Goal: Check status: Check status

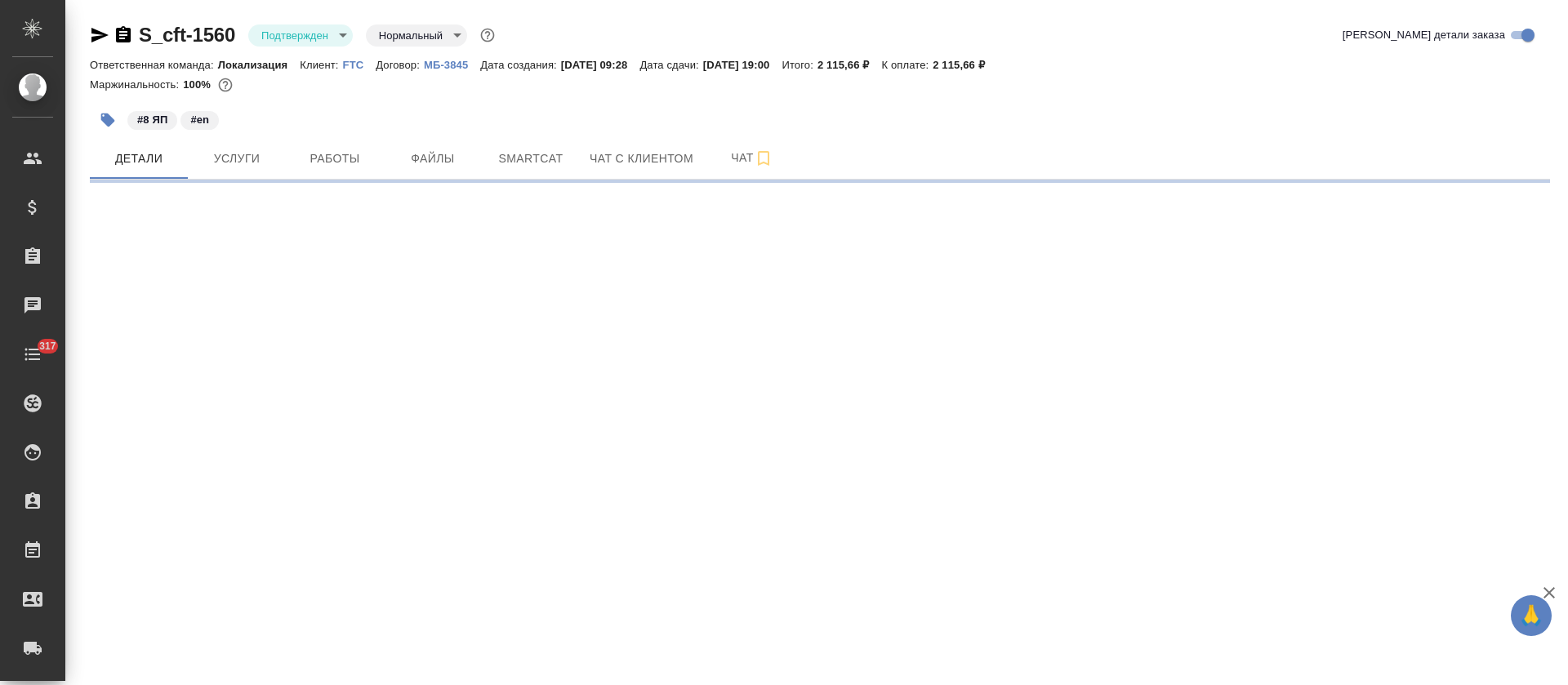
select select "RU"
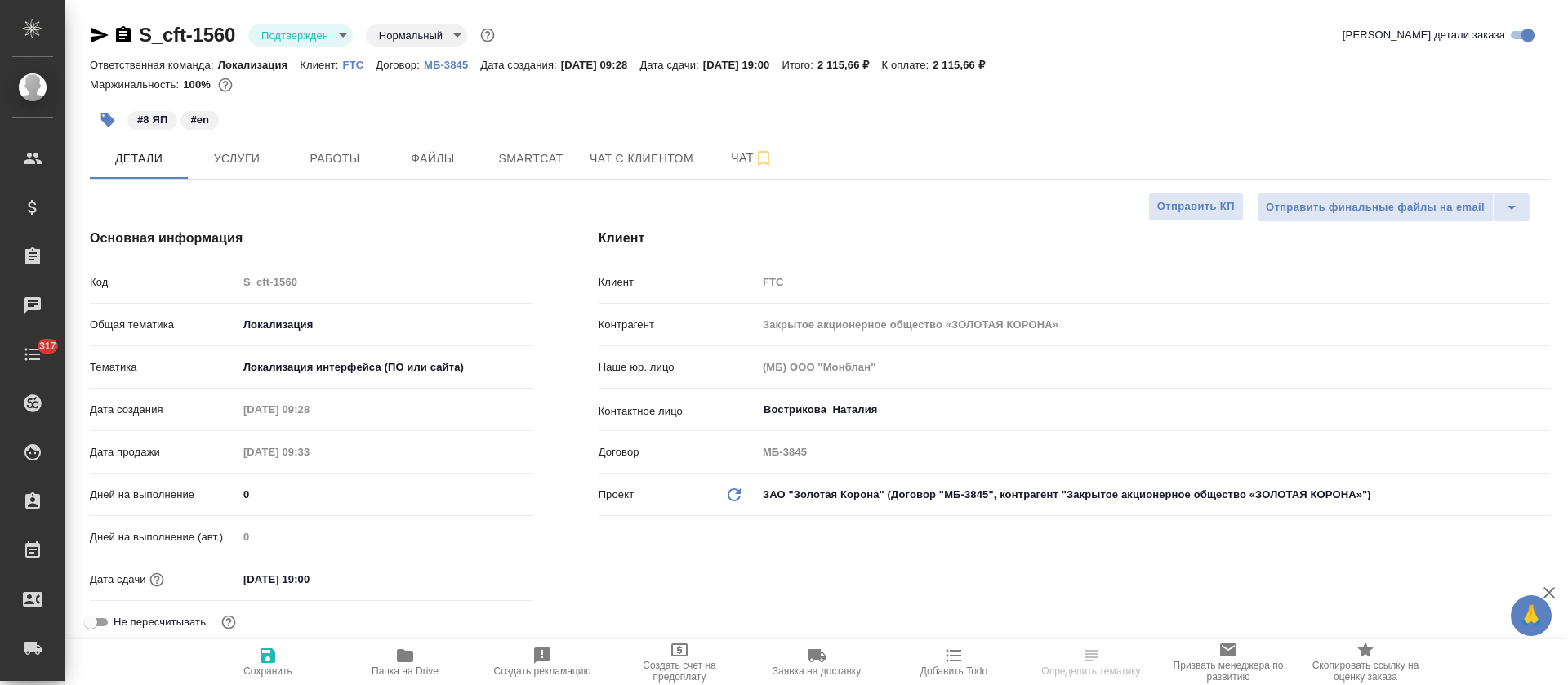
type textarea "x"
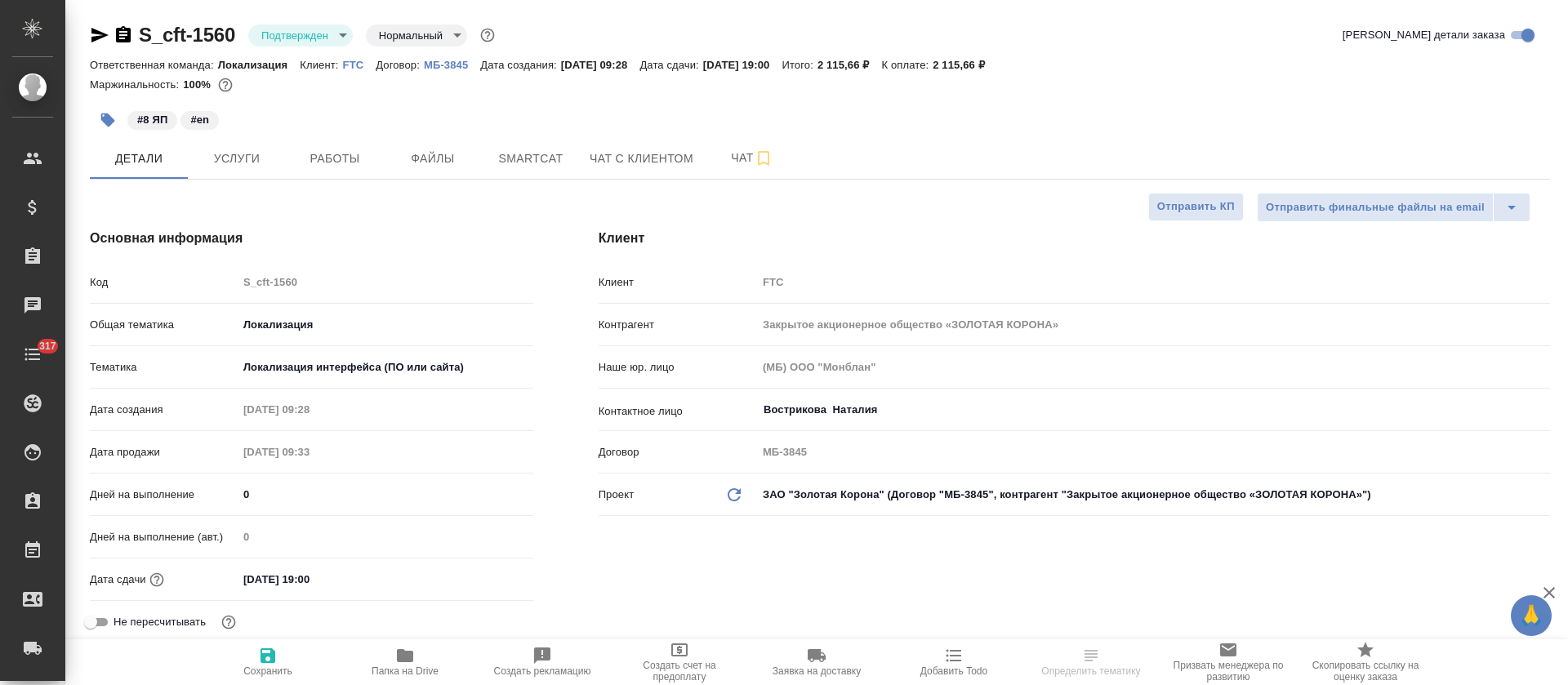
type textarea "x"
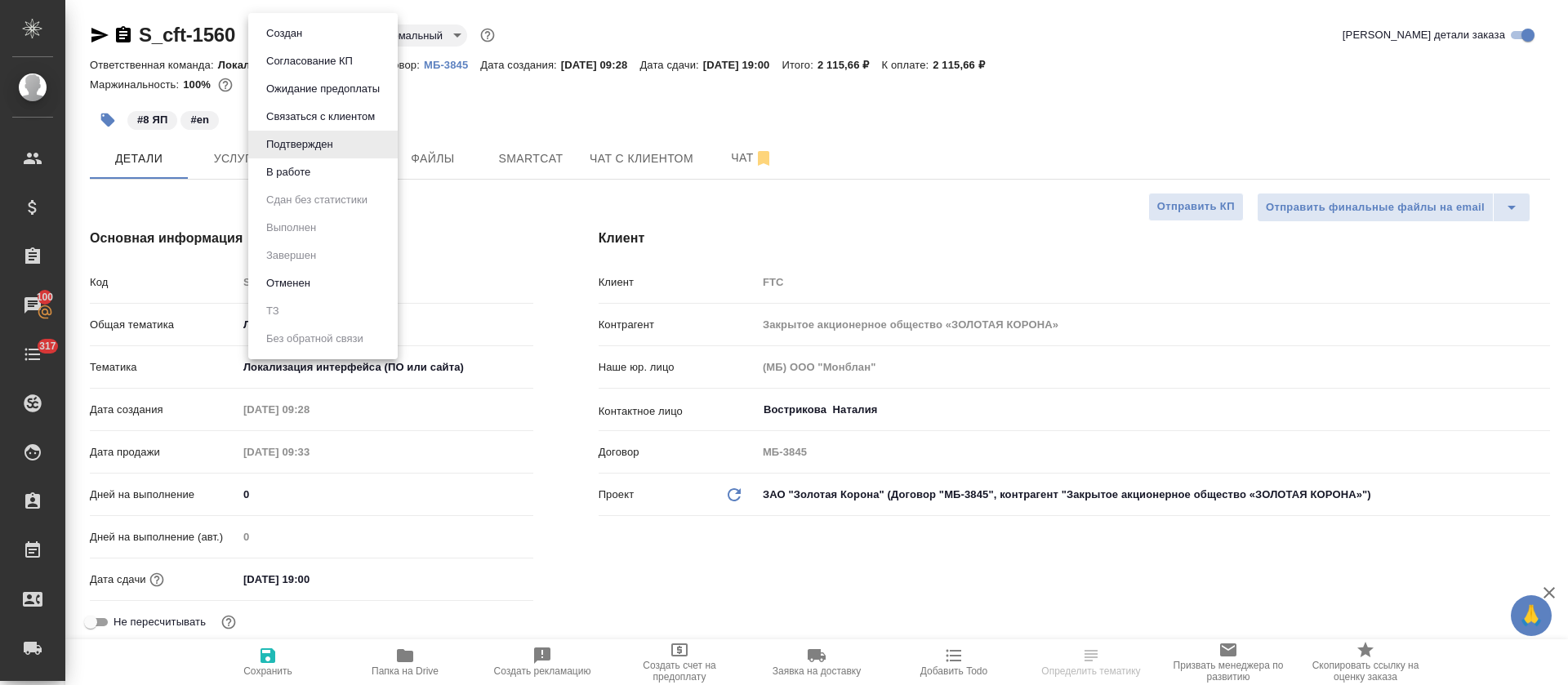
click at [330, 25] on body "🙏 .cls-1 fill:#fff; AWATERA [PERSON_NAME] Спецификации Заказы 100 Чаты 317 Todo…" at bounding box center [784, 342] width 1568 height 685
click at [361, 169] on li "В работе" at bounding box center [323, 172] width 150 height 28
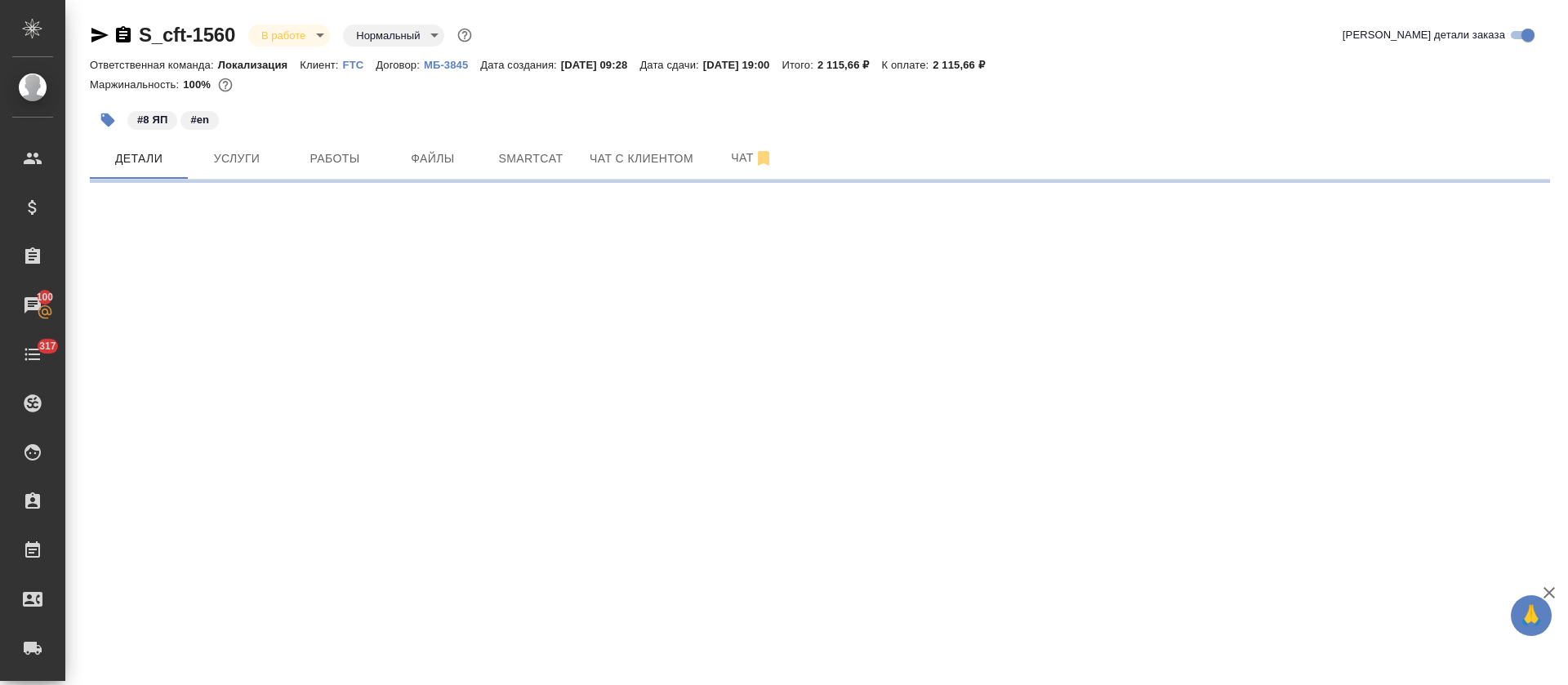
select select "RU"
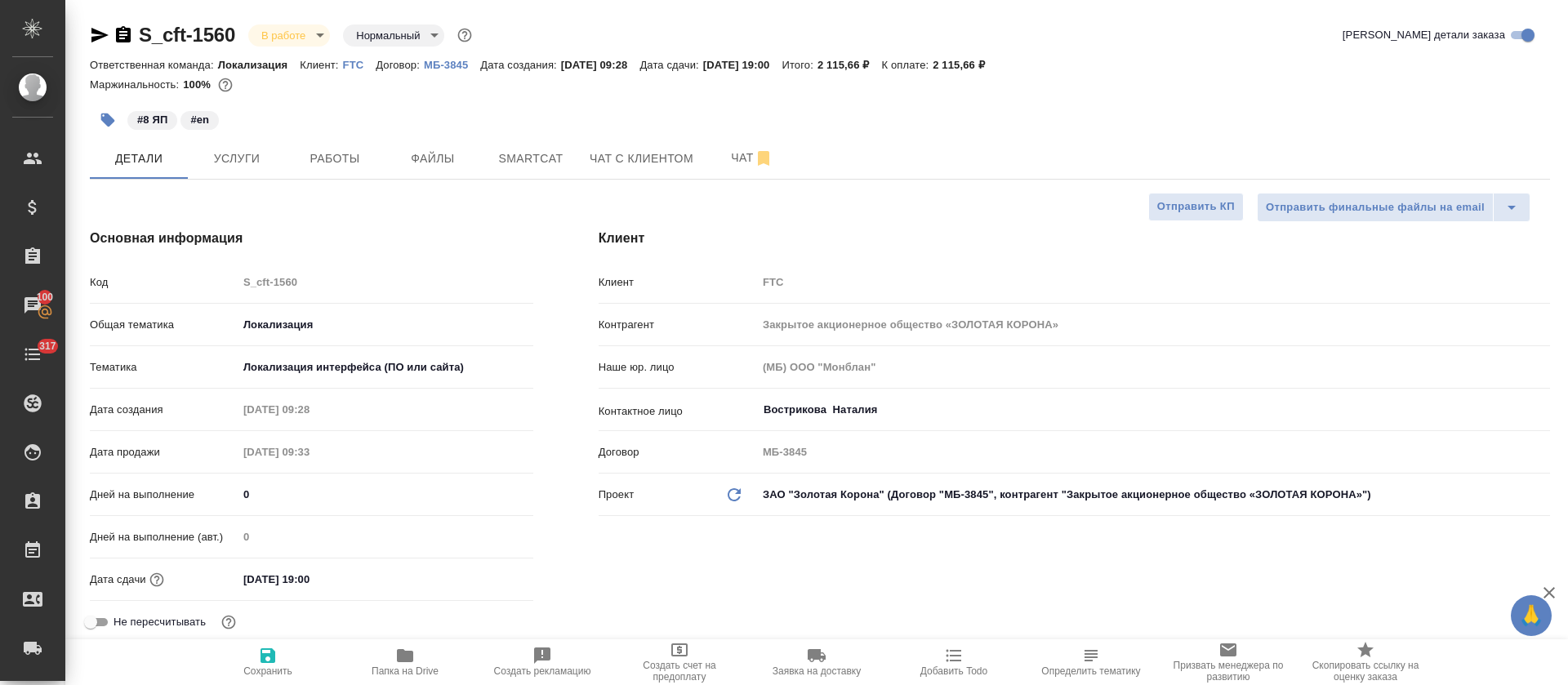
type textarea "x"
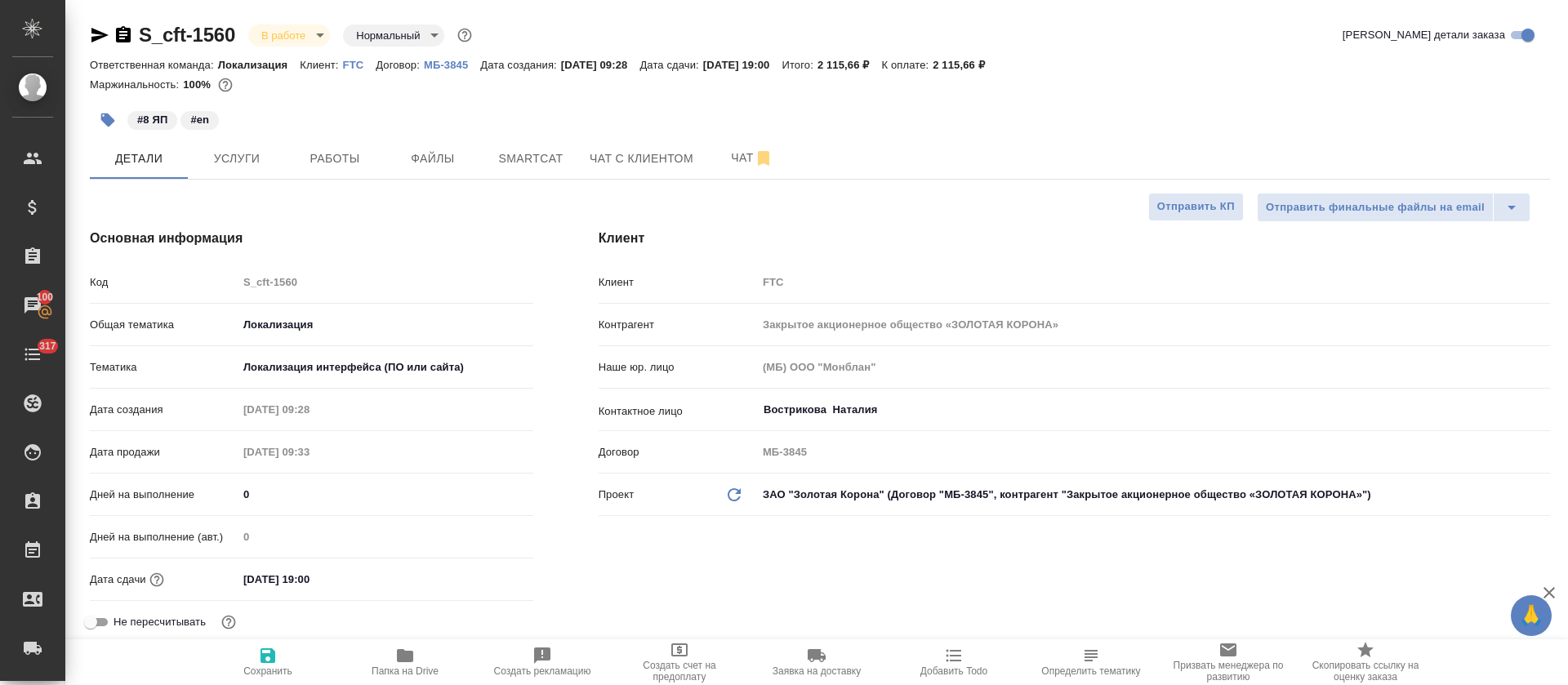
type textarea "x"
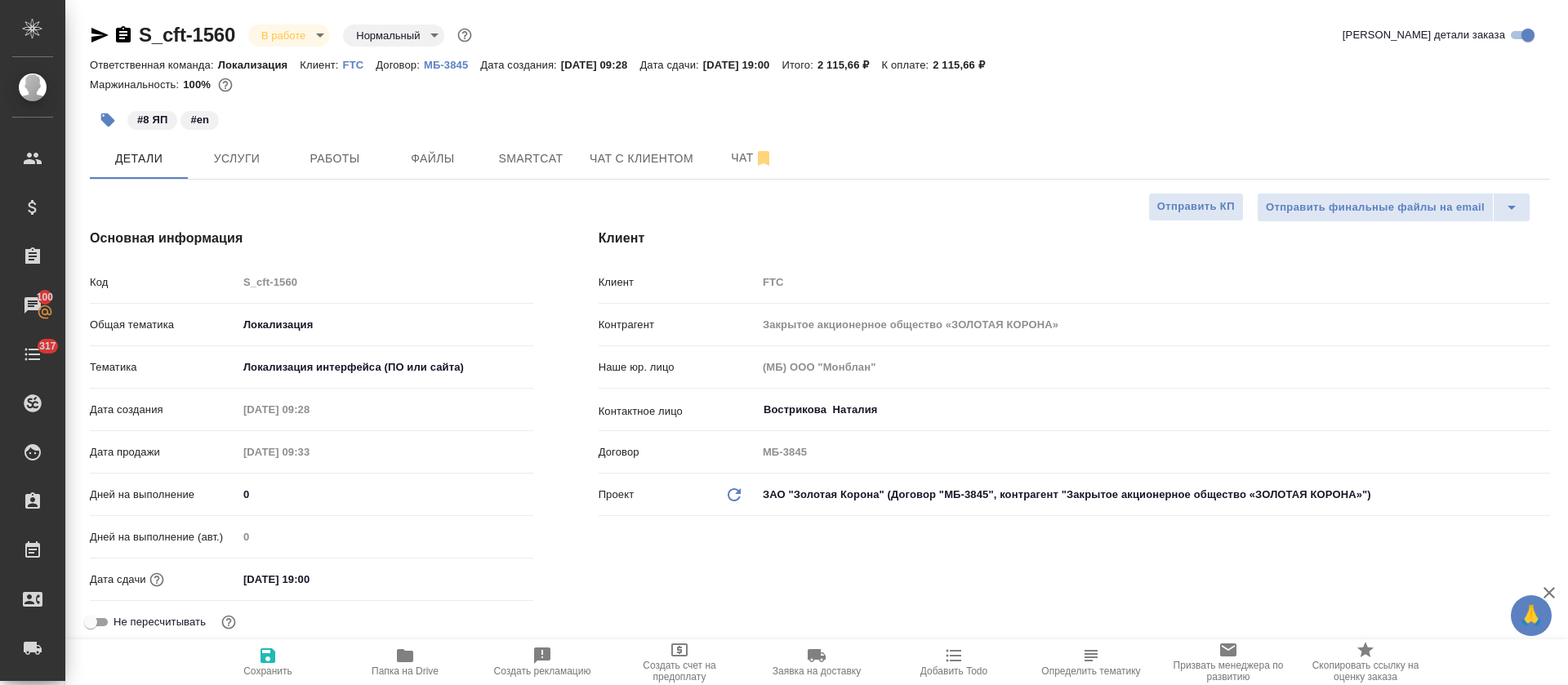
type textarea "x"
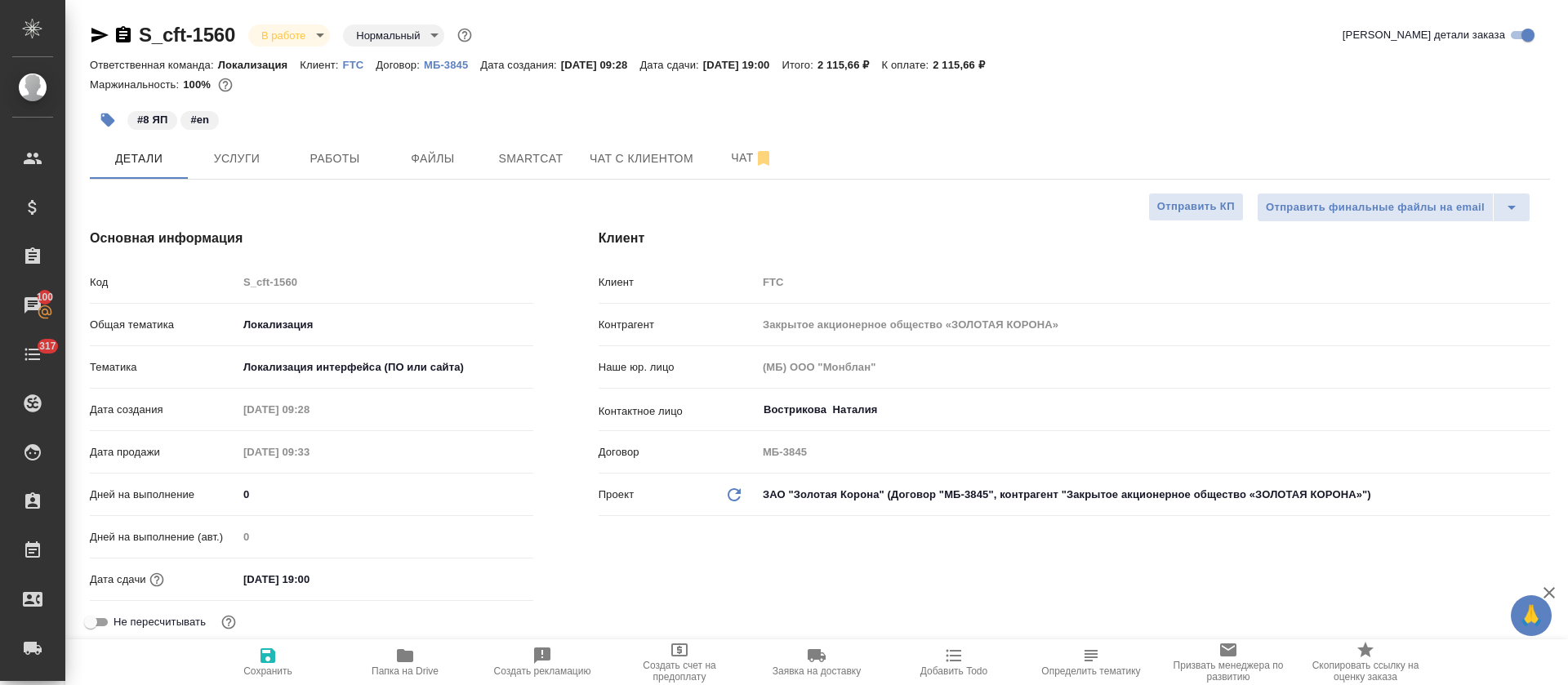
type textarea "x"
drag, startPoint x: 291, startPoint y: 165, endPoint x: 320, endPoint y: 144, distance: 35.8
click at [291, 161] on button "Работы" at bounding box center [334, 158] width 98 height 41
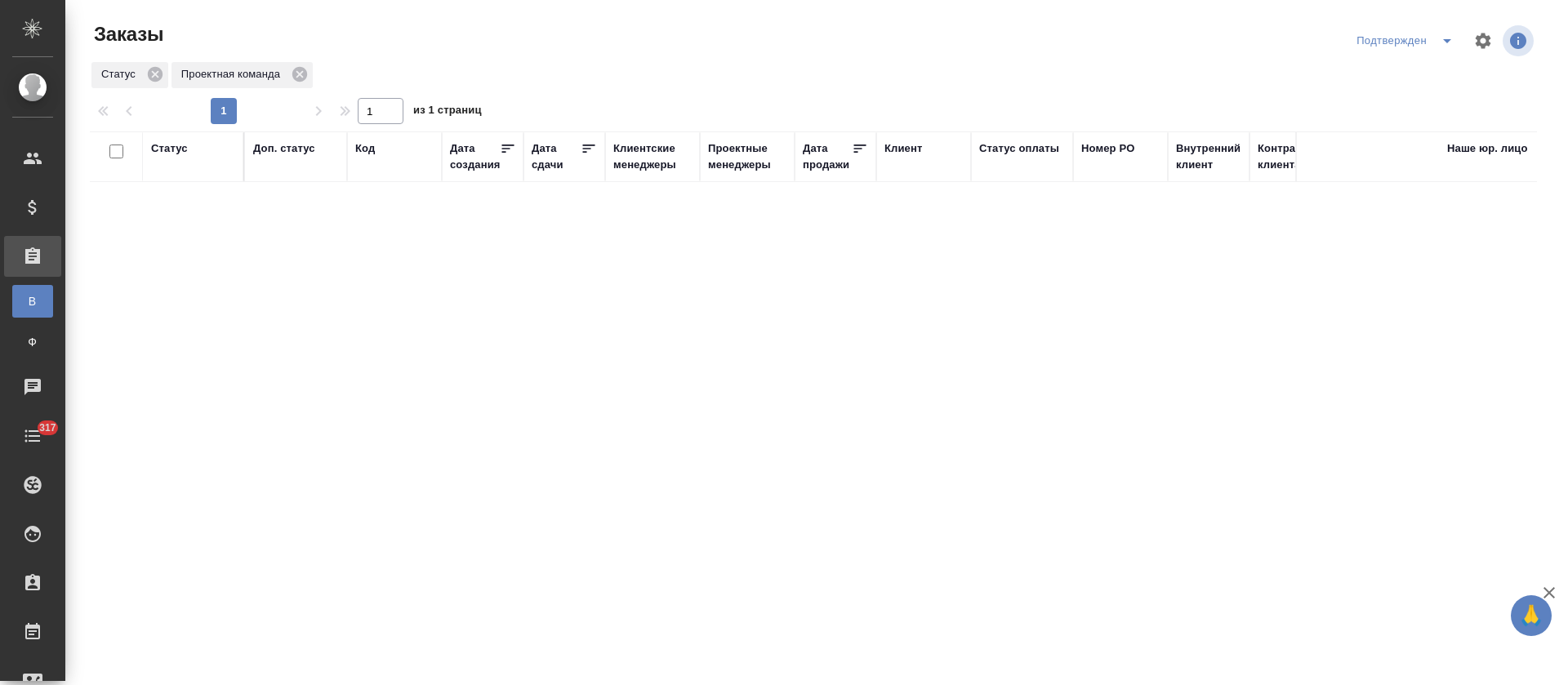
click at [1434, 48] on span "split button" at bounding box center [1446, 40] width 25 height 20
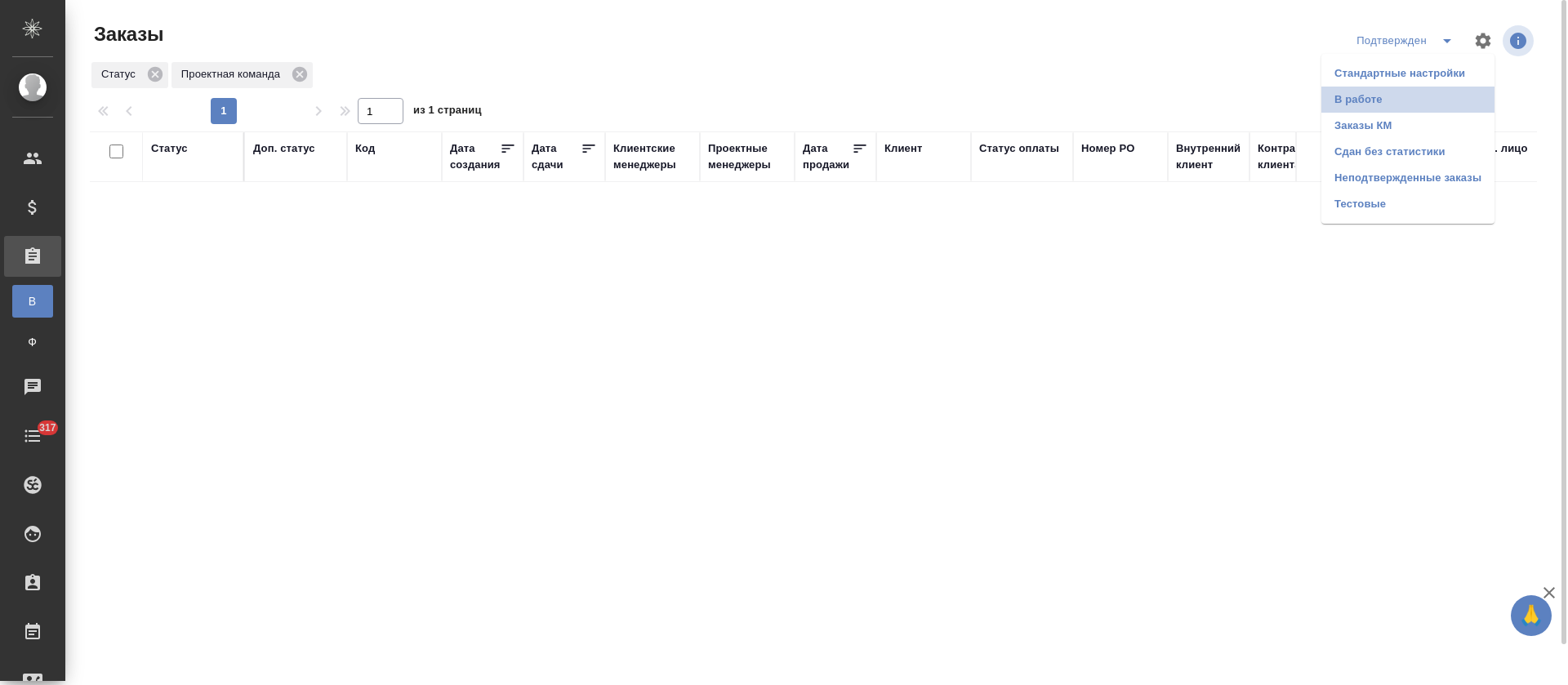
click at [1414, 93] on li "В работе" at bounding box center [1408, 99] width 173 height 26
